Goal: Task Accomplishment & Management: Manage account settings

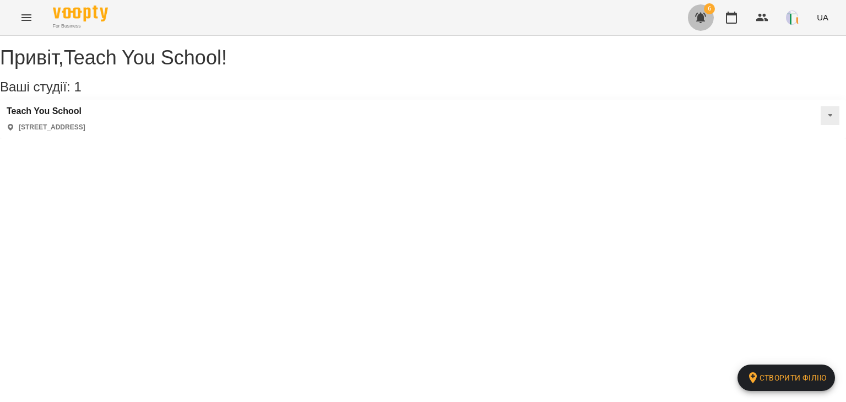
click at [706, 22] on icon "button" at bounding box center [700, 17] width 13 height 13
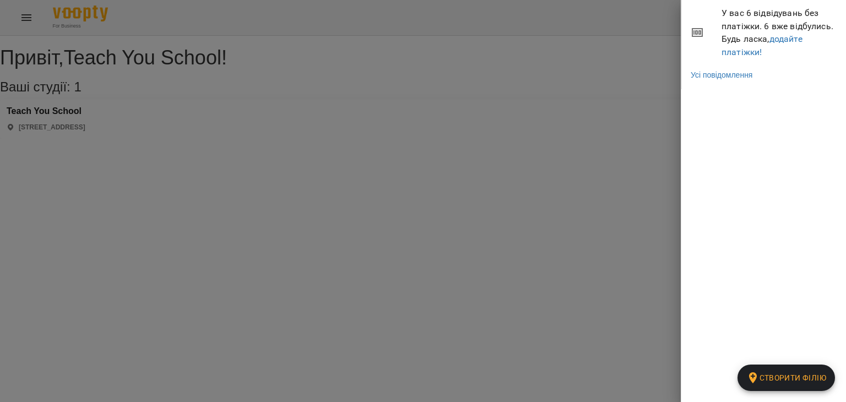
click at [644, 88] on div at bounding box center [423, 201] width 846 height 402
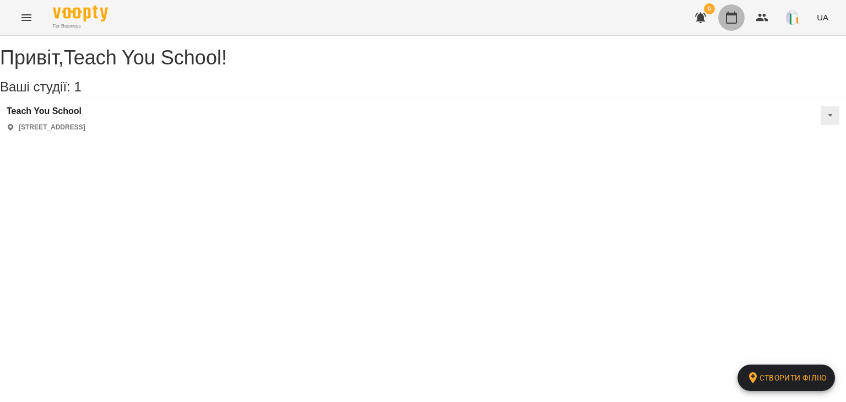
click at [728, 23] on icon "button" at bounding box center [731, 18] width 11 height 12
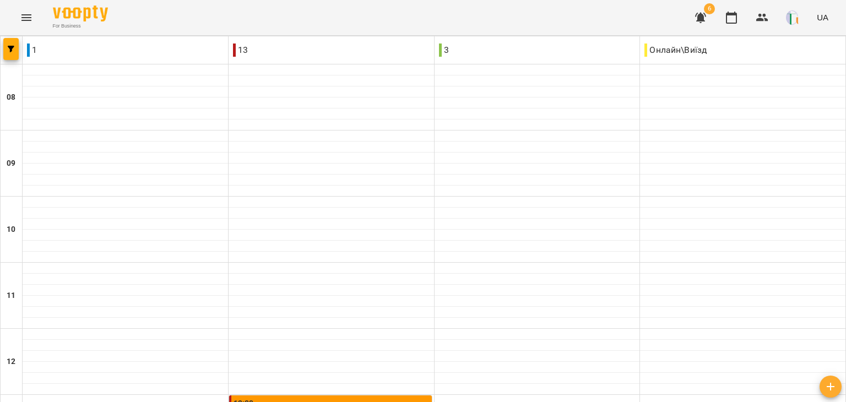
scroll to position [431, 0]
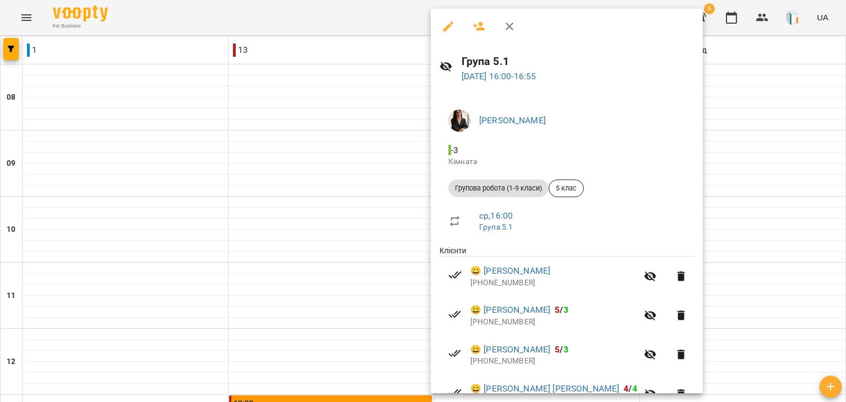
scroll to position [26, 0]
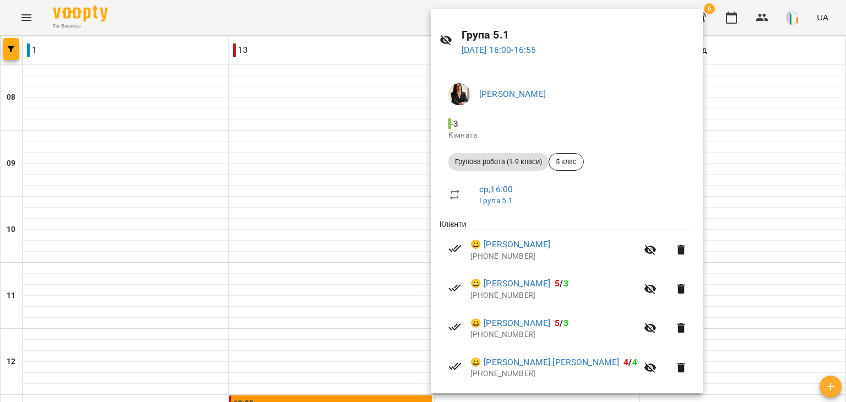
click at [556, 224] on ul "Клієнти 😀 [PERSON_NAME] [PHONE_NUMBER] 😀 [PERSON_NAME] 5 / 3 [PHONE_NUMBER] 😀 […" at bounding box center [566, 325] width 254 height 212
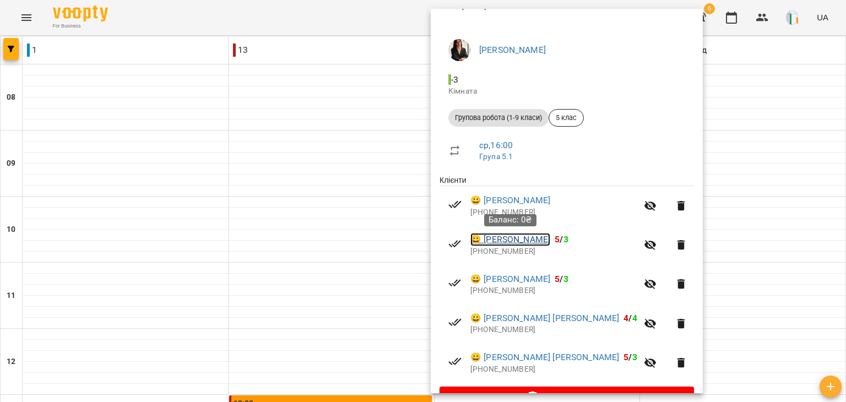
click at [487, 241] on link "😀 [PERSON_NAME]" at bounding box center [510, 239] width 80 height 13
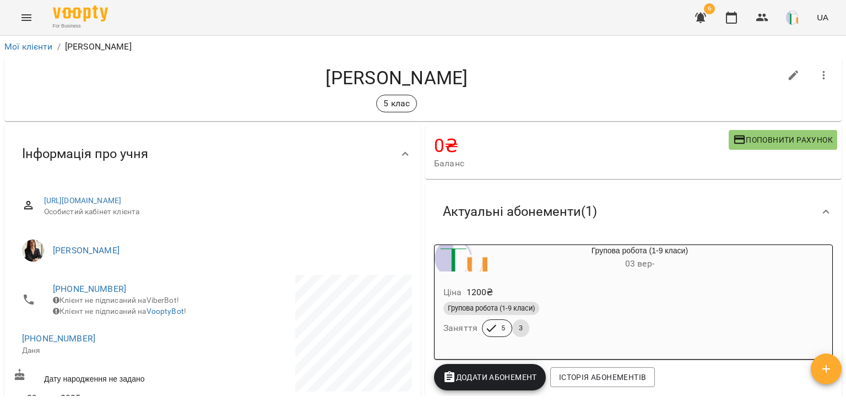
drag, startPoint x: 845, startPoint y: 69, endPoint x: 842, endPoint y: 84, distance: 15.7
click at [842, 84] on div "Мої клієнти / [PERSON_NAME] [PERSON_NAME] 5 клас 0 ₴ Баланс Поповнити рахунок А…" at bounding box center [423, 237] width 846 height 402
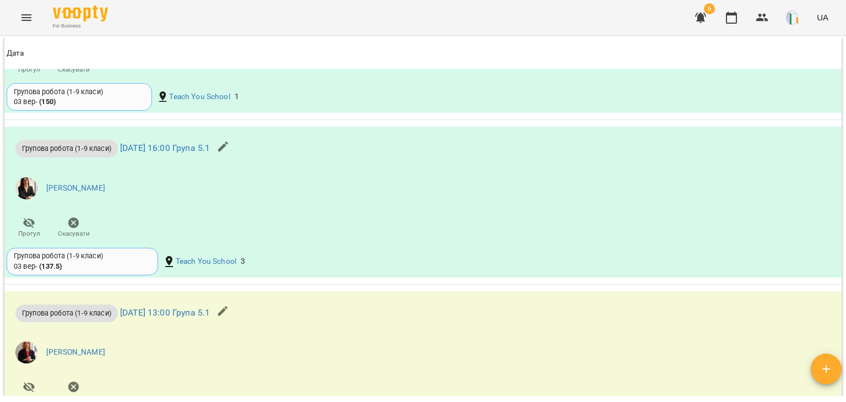
scroll to position [1068, 0]
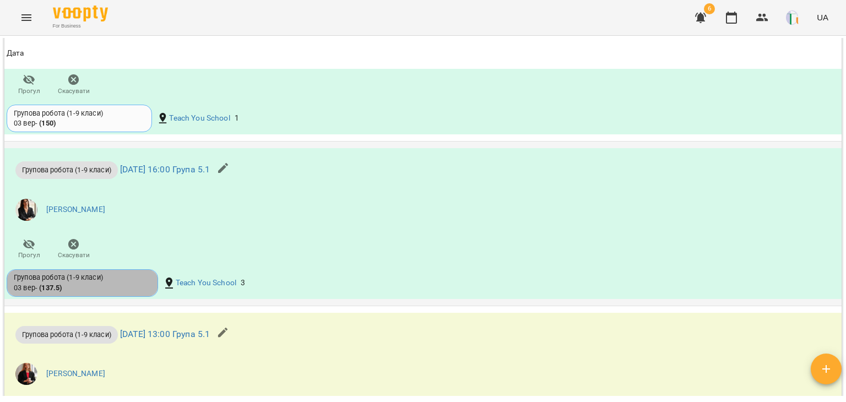
click at [52, 292] on b "( 137.5 )" at bounding box center [50, 288] width 23 height 8
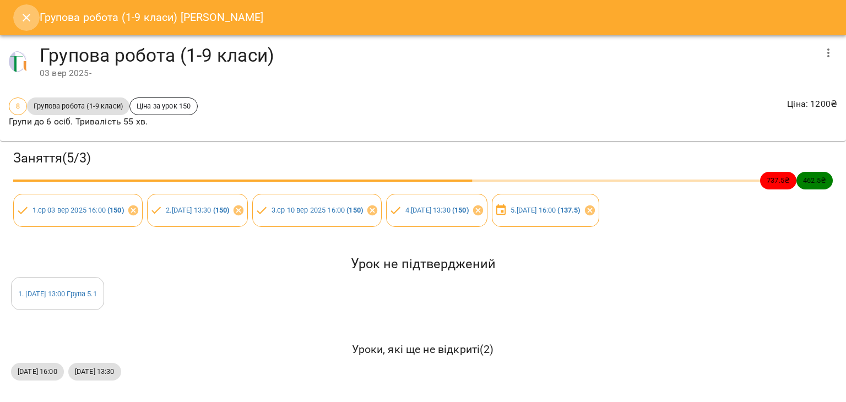
click at [25, 18] on icon "Close" at bounding box center [27, 18] width 8 height 8
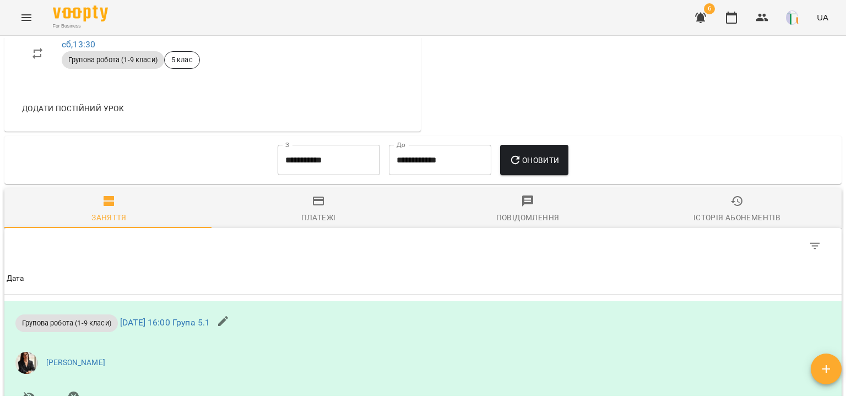
scroll to position [608, 0]
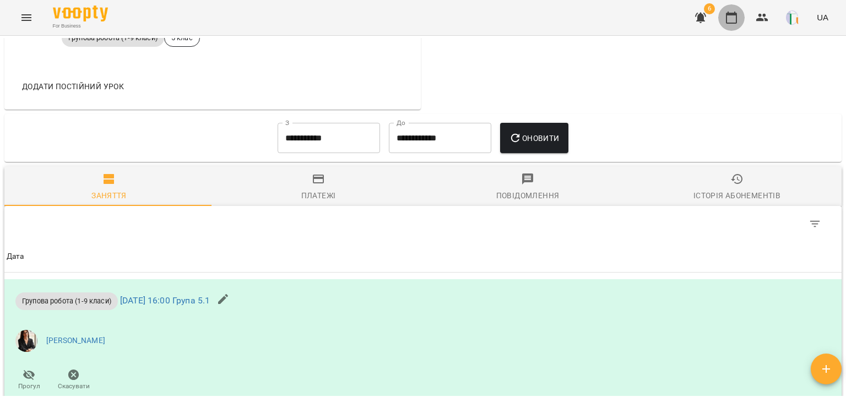
click at [726, 19] on icon "button" at bounding box center [731, 17] width 13 height 13
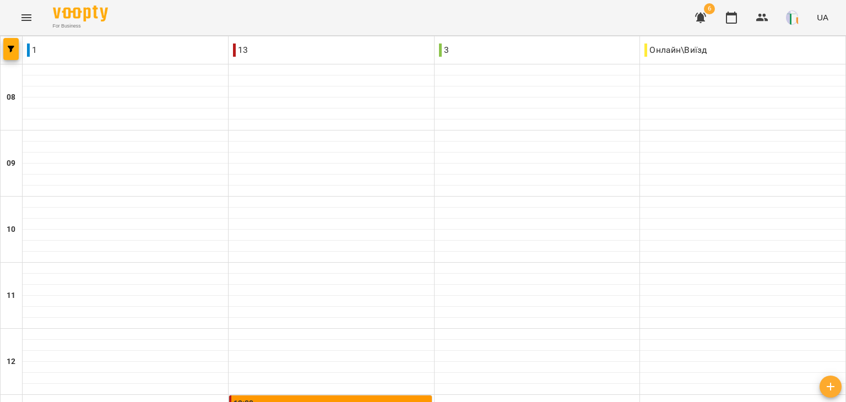
scroll to position [413, 0]
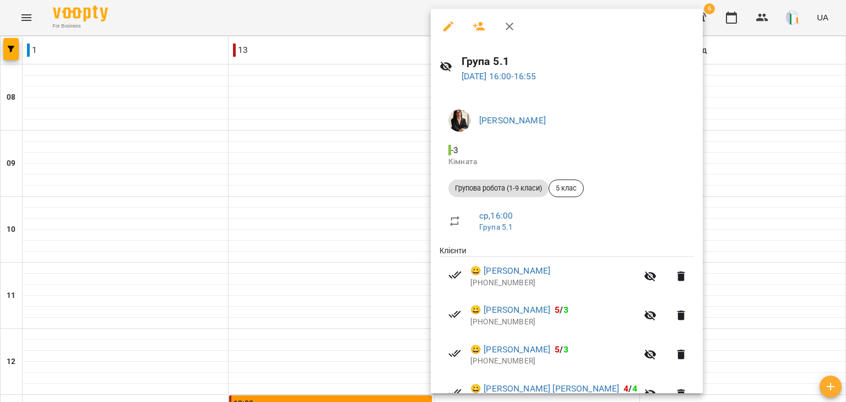
click at [444, 25] on icon "button" at bounding box center [448, 26] width 13 height 13
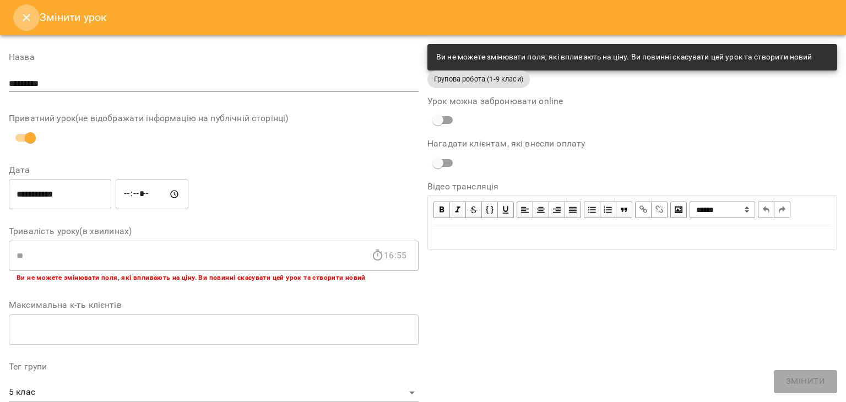
click at [31, 18] on icon "Close" at bounding box center [26, 17] width 13 height 13
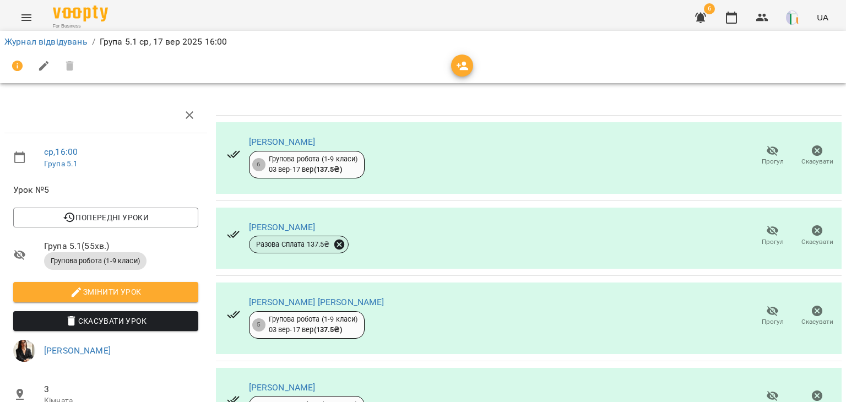
click at [341, 245] on icon at bounding box center [339, 244] width 12 height 12
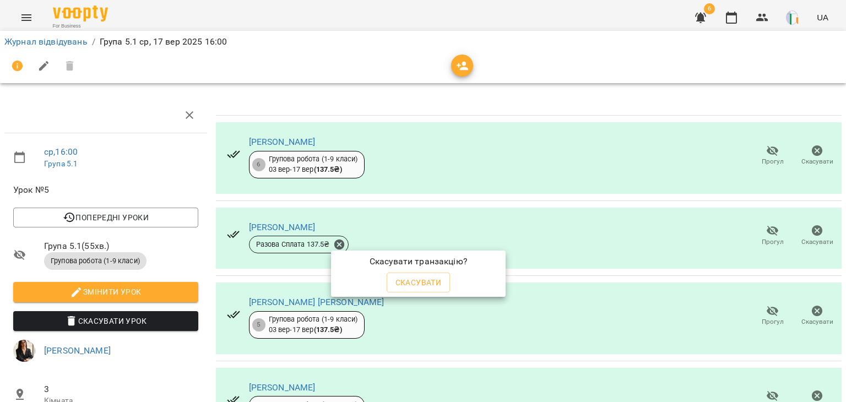
click at [638, 202] on div at bounding box center [423, 201] width 846 height 402
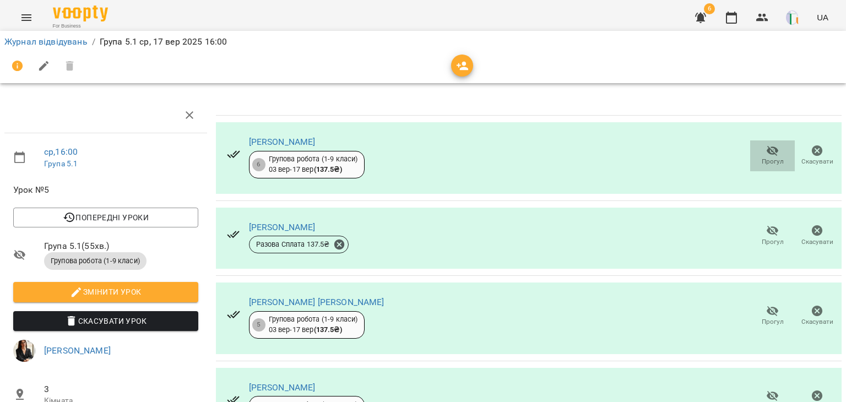
click at [766, 156] on icon "button" at bounding box center [772, 150] width 13 height 13
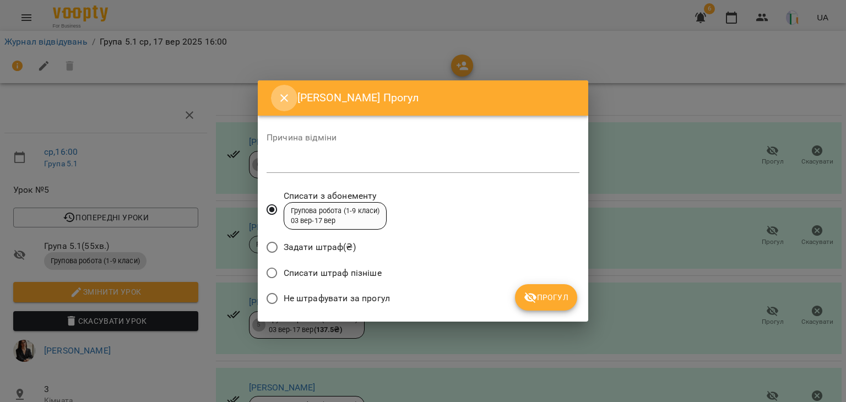
click at [278, 97] on icon "Close" at bounding box center [284, 97] width 13 height 13
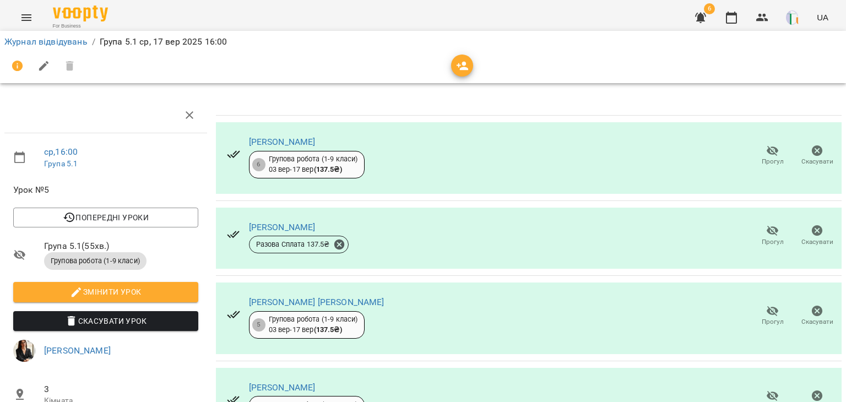
click at [231, 157] on icon at bounding box center [233, 154] width 13 height 13
click at [477, 159] on div "[PERSON_NAME] 6 Групова робота (1-9 класи) [DATE] - [DATE] ( 137.5 ₴ ) Прогул С…" at bounding box center [529, 158] width 626 height 72
click at [151, 311] on button "Скасувати Урок" at bounding box center [105, 321] width 185 height 20
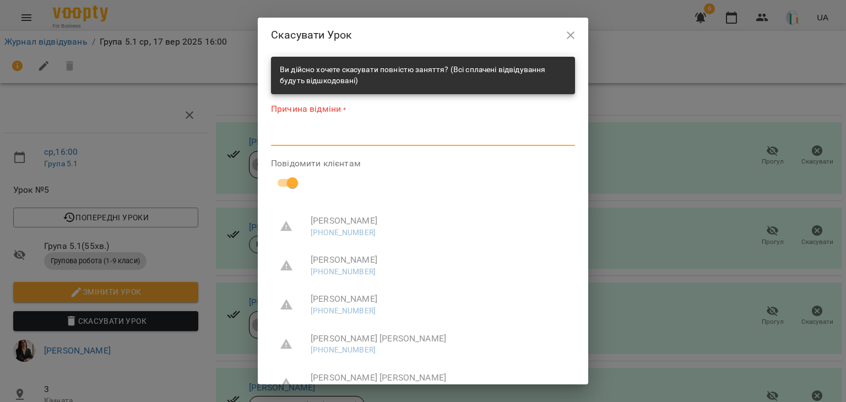
click at [449, 133] on textarea at bounding box center [423, 137] width 304 height 10
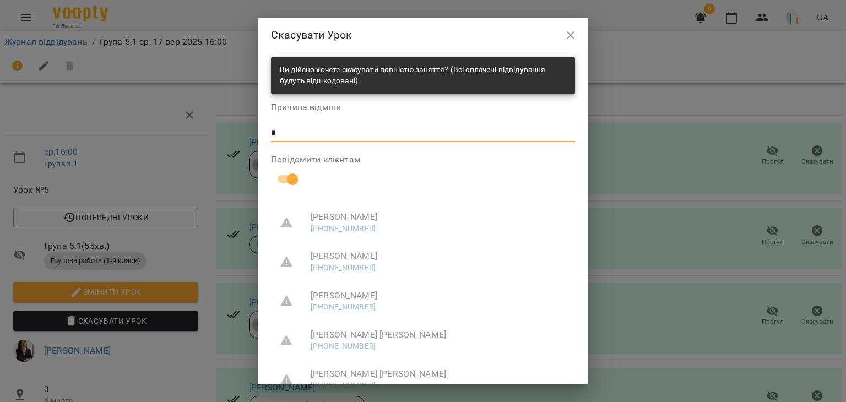
type textarea "*"
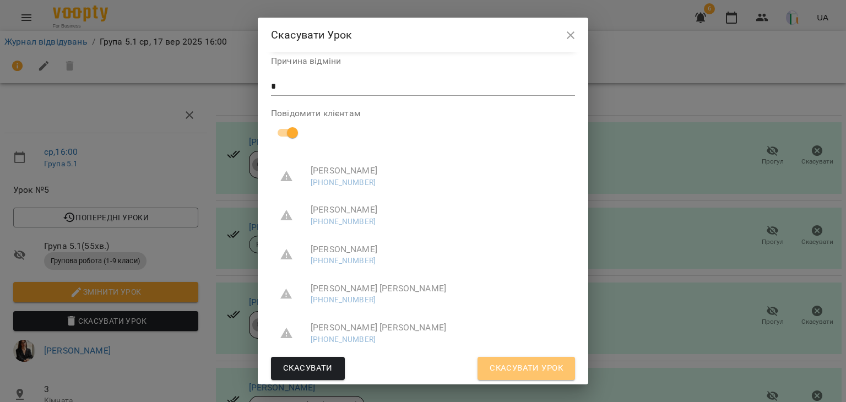
click at [542, 368] on span "Скасувати Урок" at bounding box center [526, 368] width 73 height 14
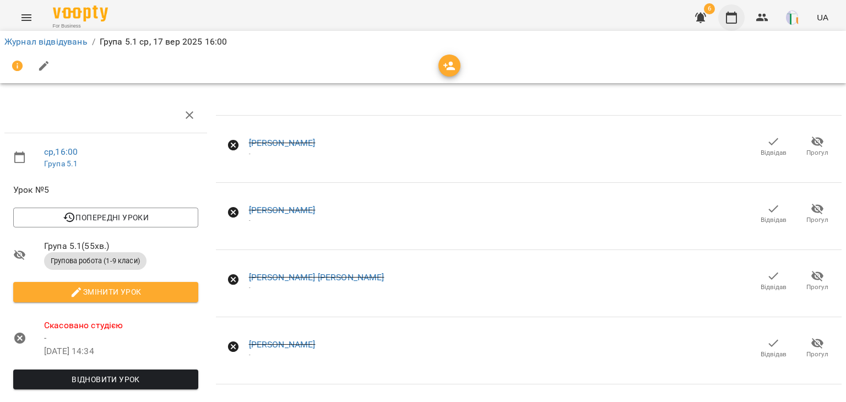
click at [732, 21] on icon "button" at bounding box center [731, 17] width 13 height 13
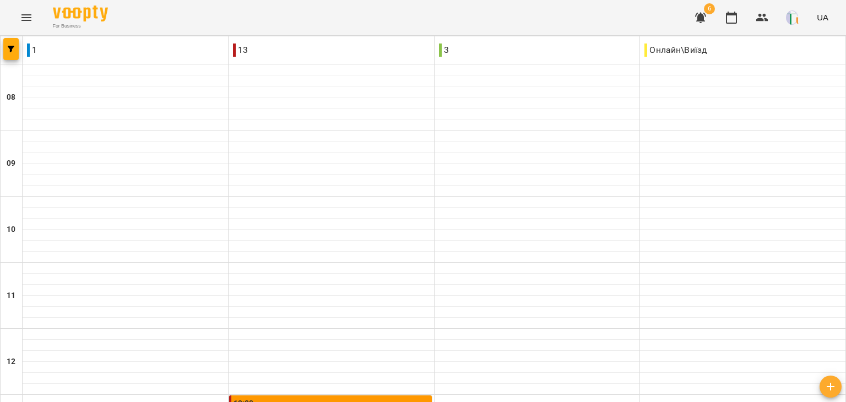
scroll to position [445, 0]
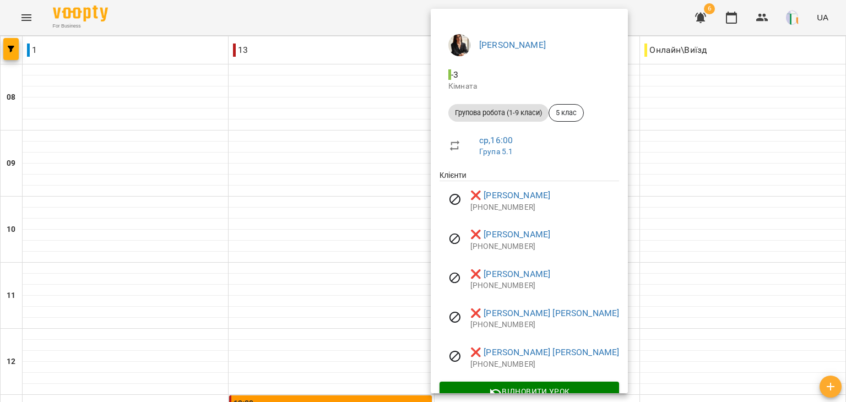
scroll to position [99, 0]
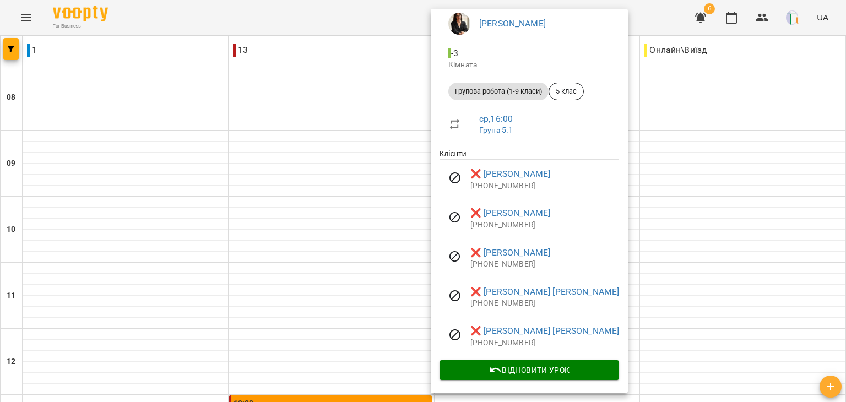
click at [580, 365] on span "Відновити урок" at bounding box center [529, 369] width 162 height 13
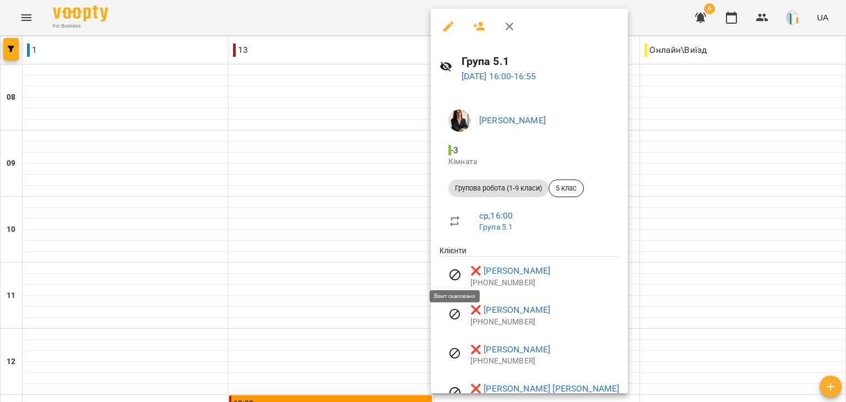
click at [456, 279] on icon at bounding box center [454, 274] width 13 height 13
click at [495, 217] on link "ср , 16:00" at bounding box center [496, 215] width 34 height 10
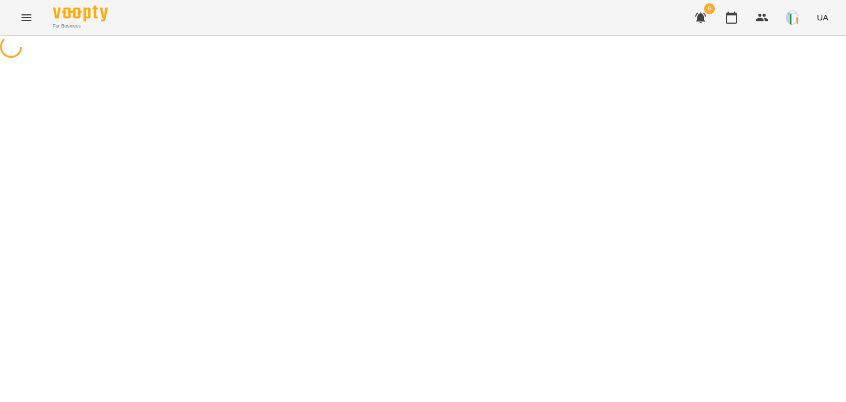
select select "*"
select select "**********"
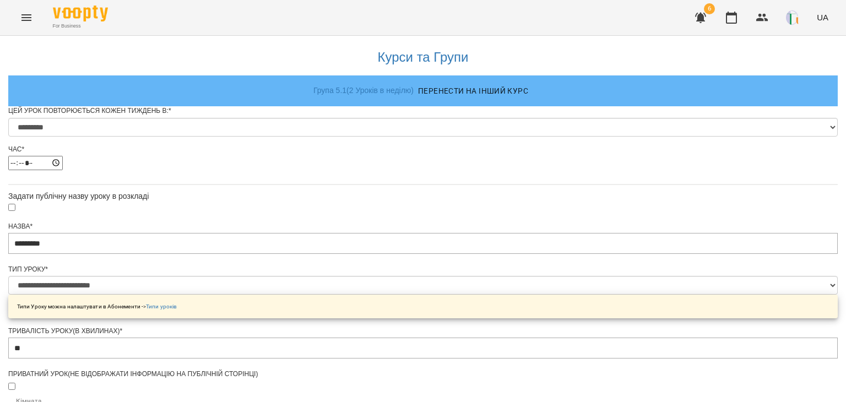
scroll to position [563, 0]
click at [730, 14] on icon "button" at bounding box center [731, 18] width 11 height 12
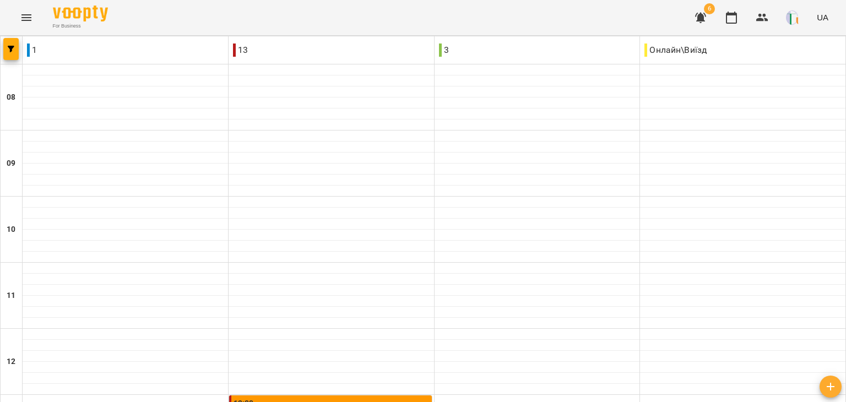
scroll to position [488, 0]
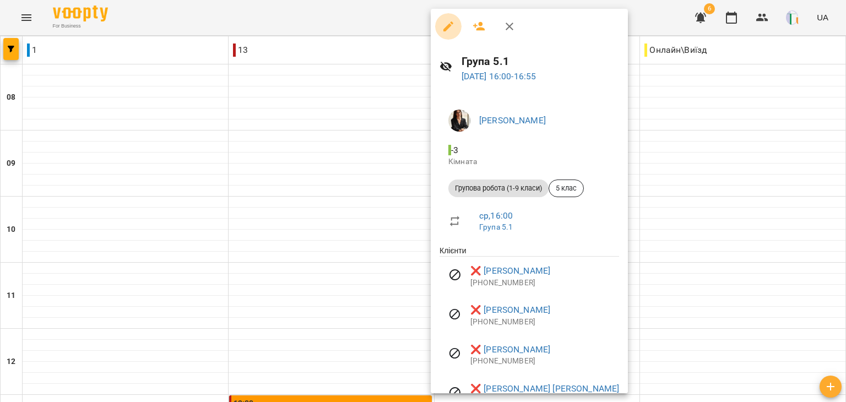
click at [445, 27] on icon "button" at bounding box center [448, 26] width 13 height 13
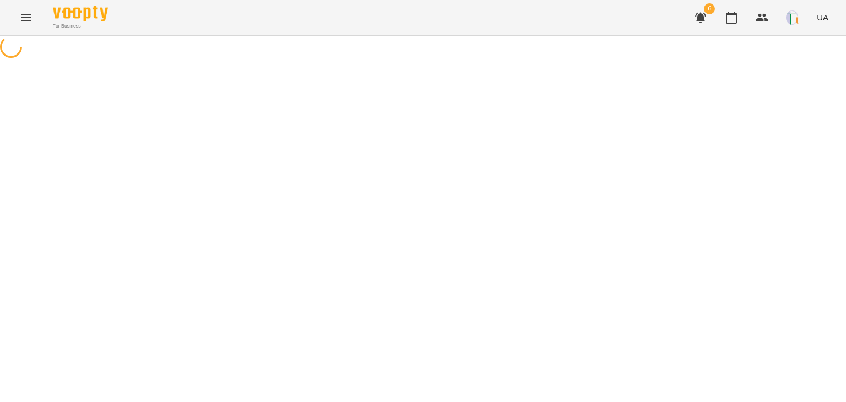
select select "**********"
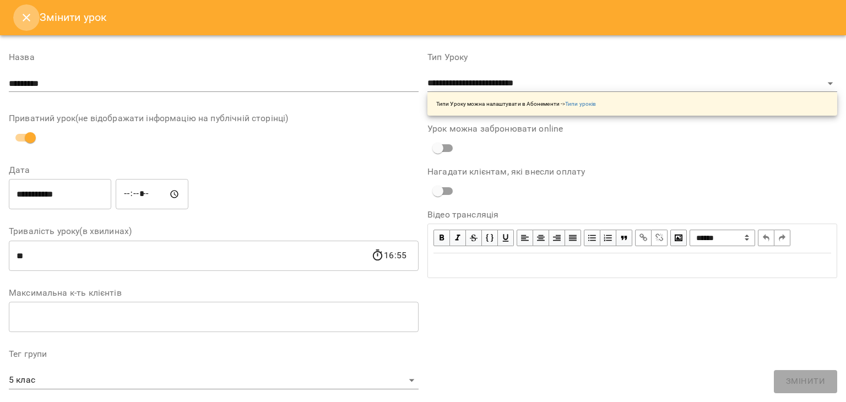
click at [30, 23] on icon "Close" at bounding box center [26, 17] width 13 height 13
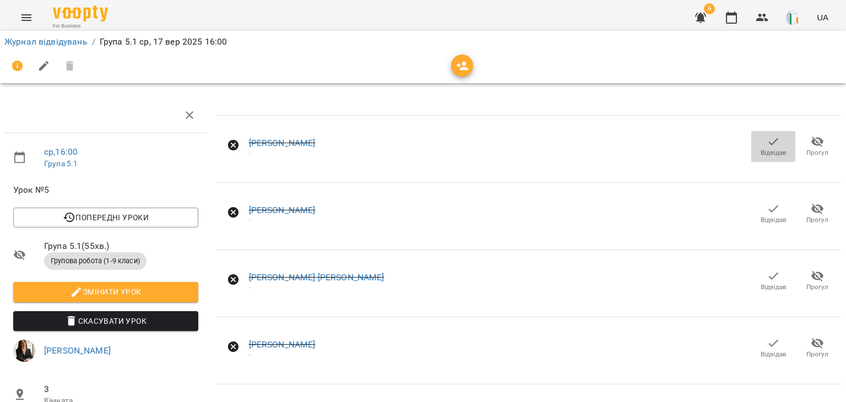
click at [763, 151] on span "Відвідав" at bounding box center [773, 152] width 26 height 9
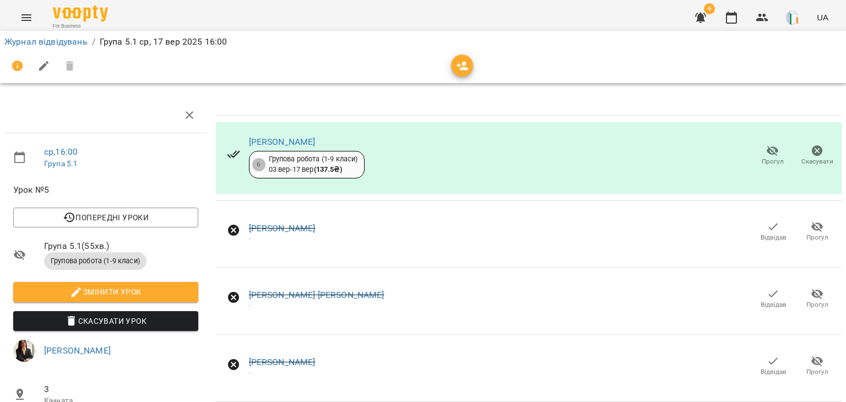
click at [765, 233] on span "Відвідав" at bounding box center [773, 237] width 26 height 9
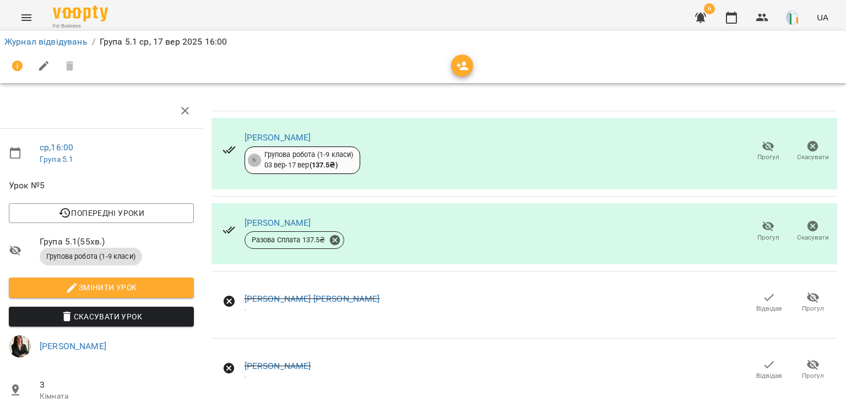
scroll to position [123, 4]
click at [762, 358] on icon "button" at bounding box center [768, 364] width 13 height 13
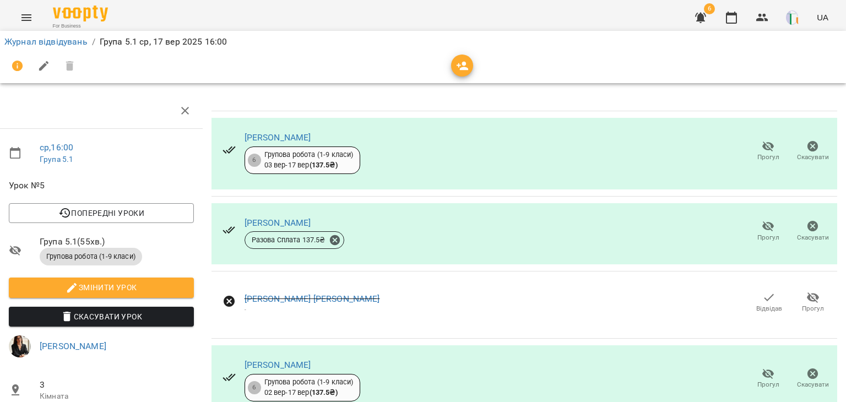
drag, startPoint x: 436, startPoint y: 220, endPoint x: 399, endPoint y: 176, distance: 57.8
click at [399, 278] on div "[PERSON_NAME] [PERSON_NAME] - Відвідав Прогул" at bounding box center [524, 304] width 626 height 53
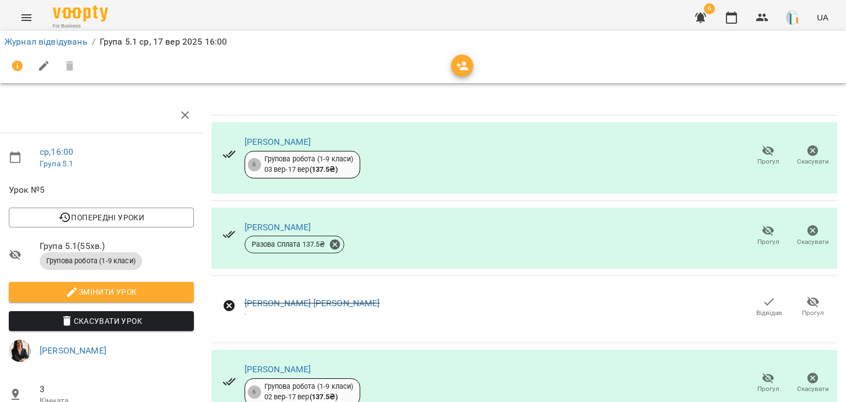
scroll to position [1, 4]
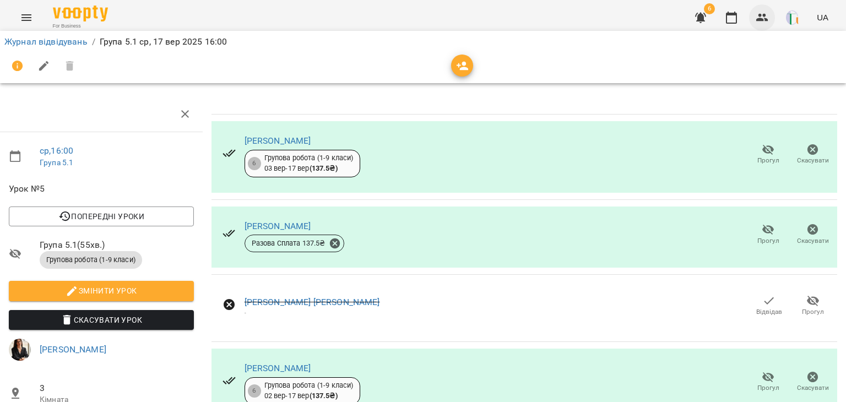
click at [764, 18] on icon "button" at bounding box center [761, 17] width 13 height 13
